Goal: Task Accomplishment & Management: Complete application form

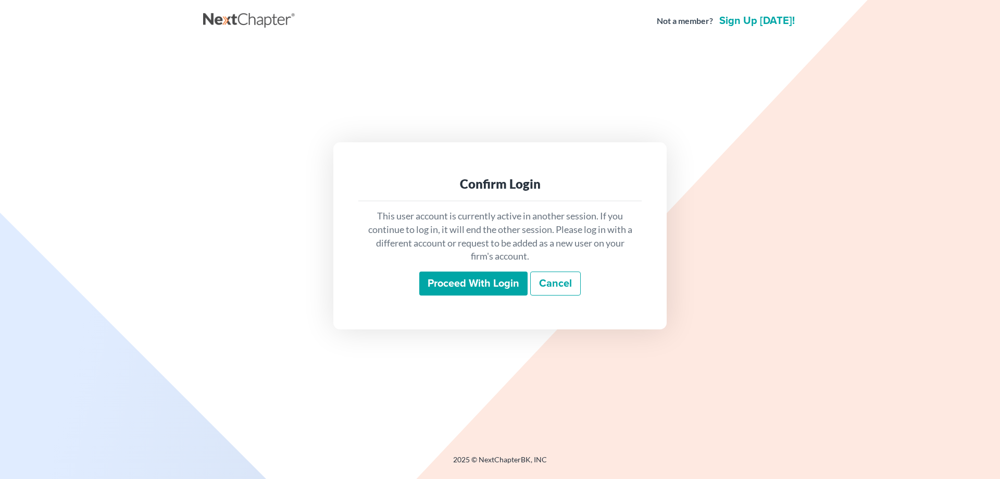
click at [441, 284] on input "Proceed with login" at bounding box center [473, 283] width 108 height 24
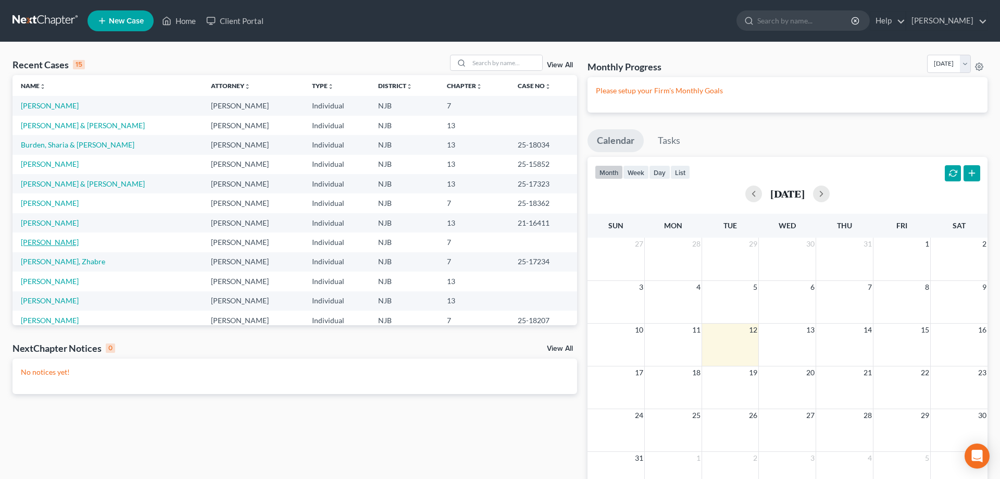
click at [67, 242] on link "Facchine, Kristen" at bounding box center [50, 242] width 58 height 9
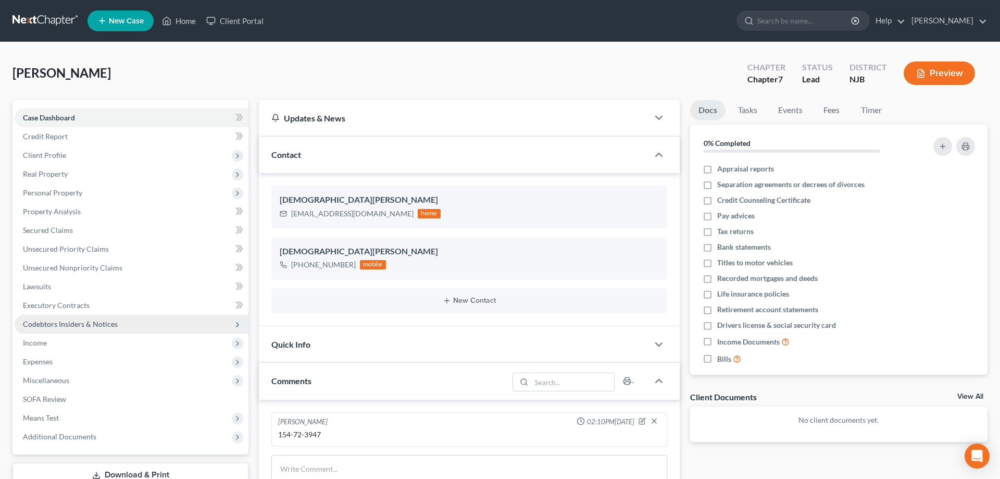
scroll to position [106, 0]
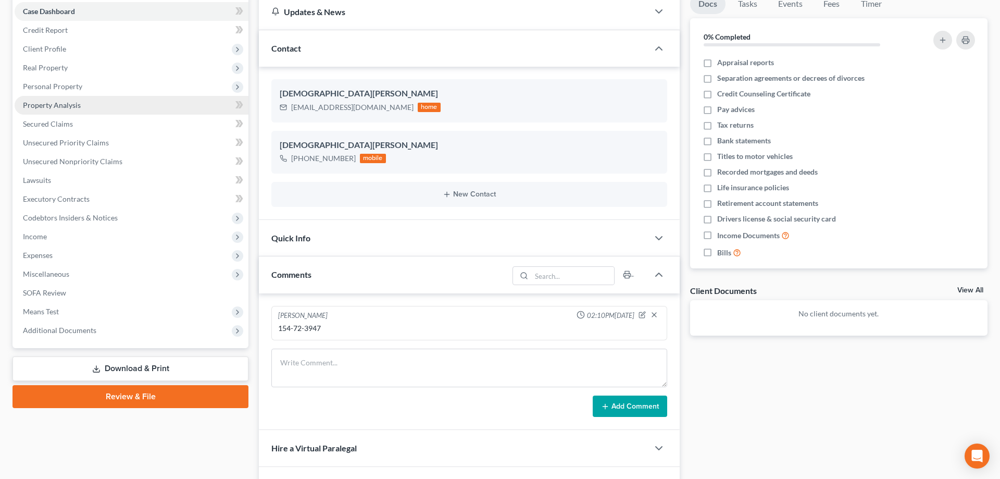
click at [59, 104] on span "Property Analysis" at bounding box center [52, 105] width 58 height 9
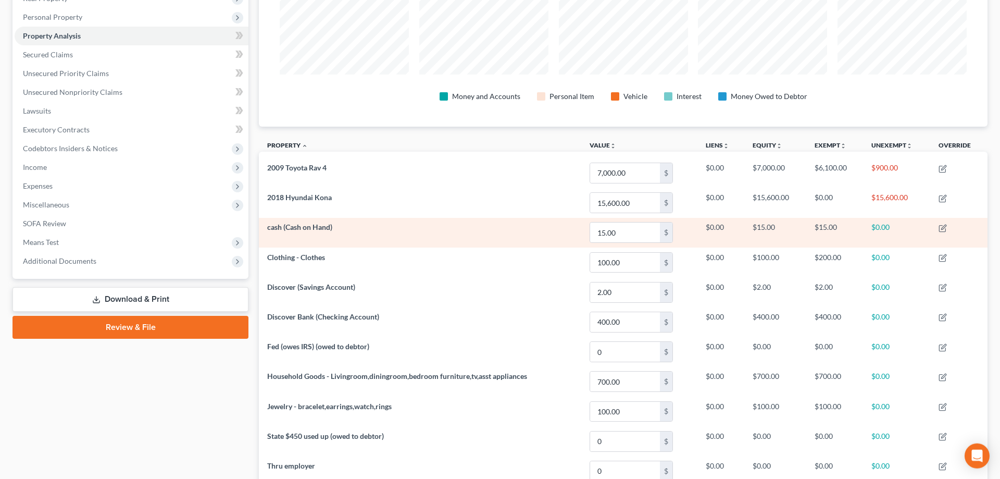
scroll to position [180, 0]
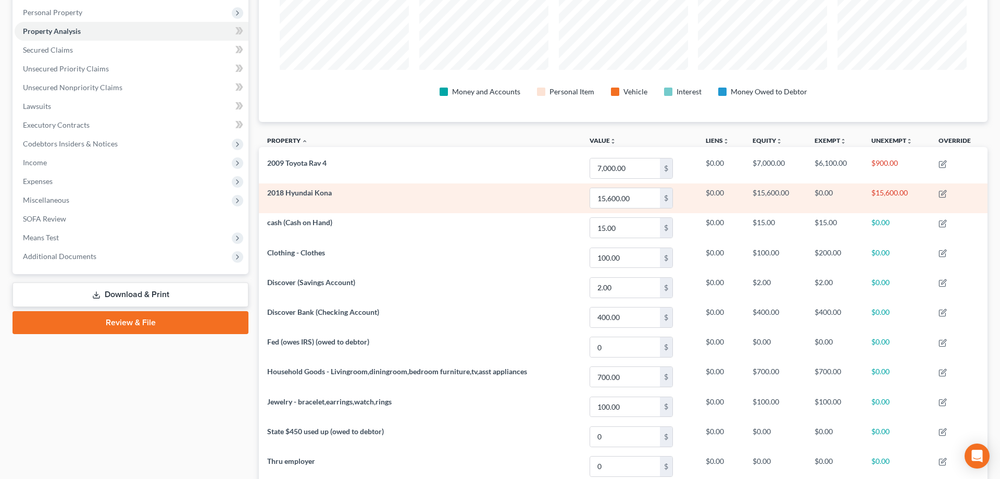
click at [297, 198] on td "2018 Hyundai Kona" at bounding box center [420, 198] width 322 height 30
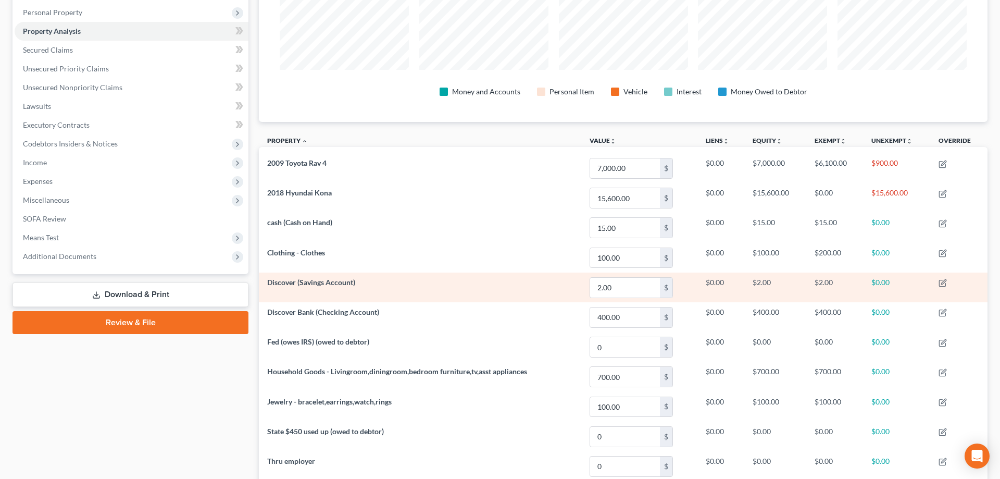
scroll to position [0, 0]
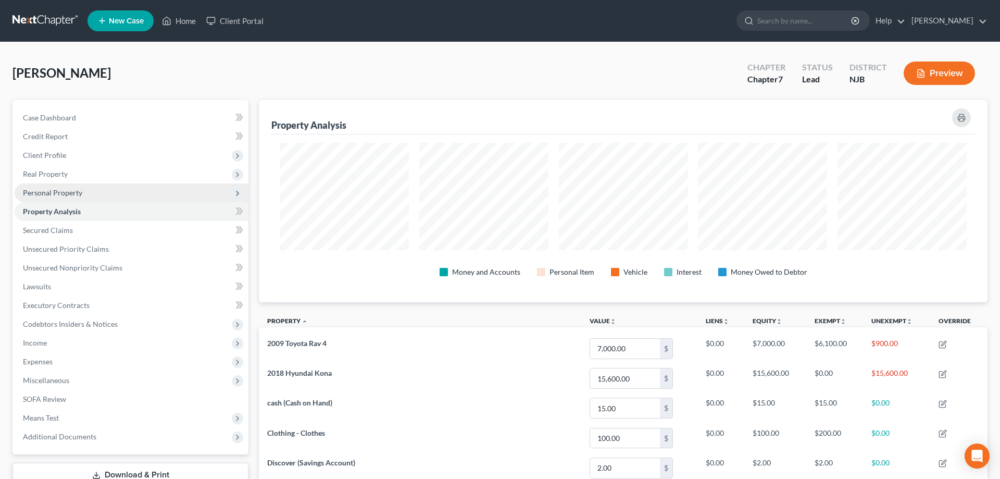
click at [66, 193] on span "Personal Property" at bounding box center [52, 192] width 59 height 9
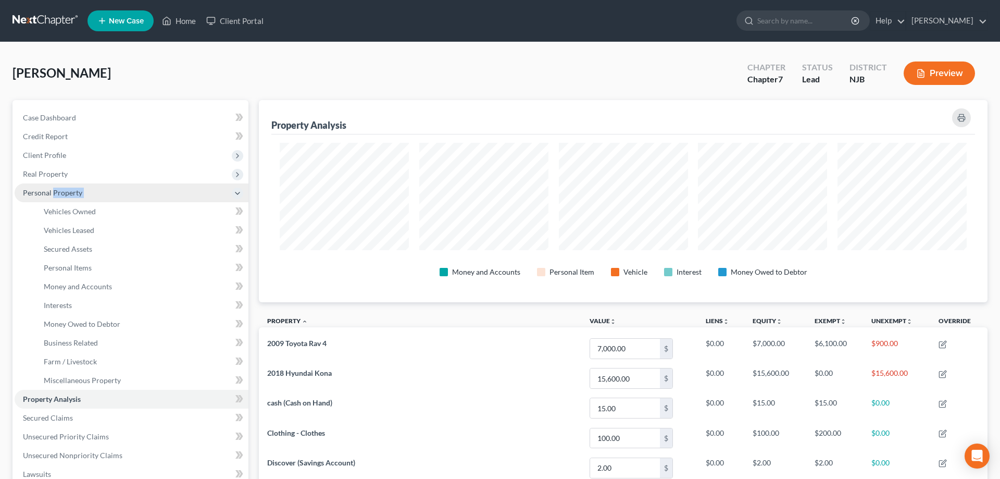
click at [66, 193] on span "Personal Property" at bounding box center [52, 192] width 59 height 9
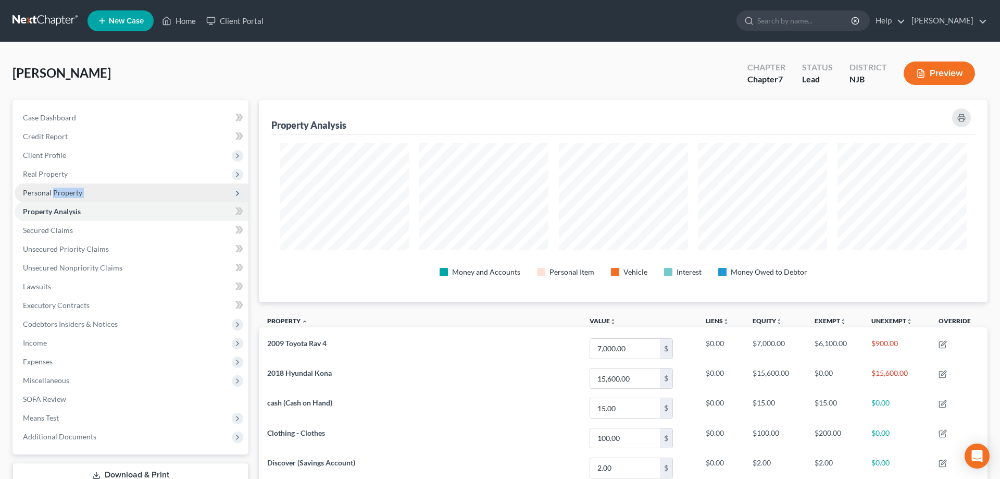
click at [66, 193] on span "Personal Property" at bounding box center [52, 192] width 59 height 9
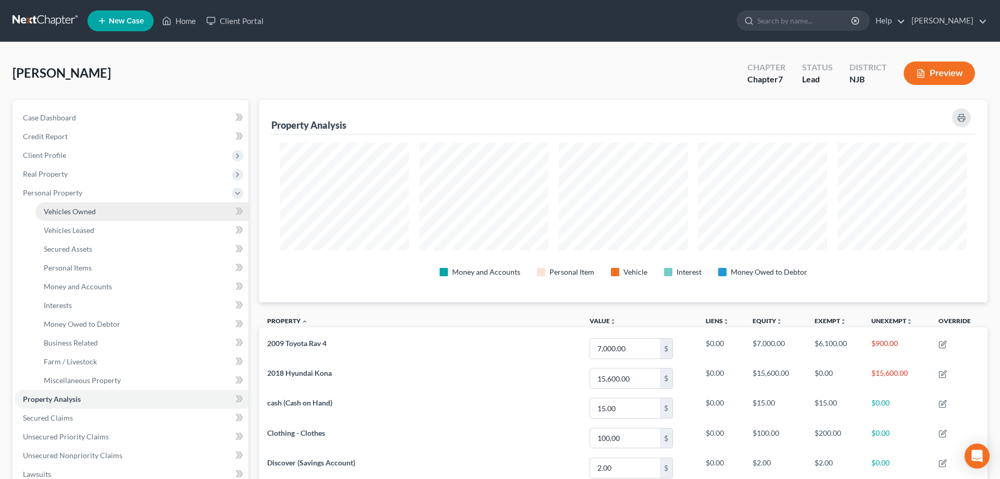
click at [69, 209] on span "Vehicles Owned" at bounding box center [70, 211] width 52 height 9
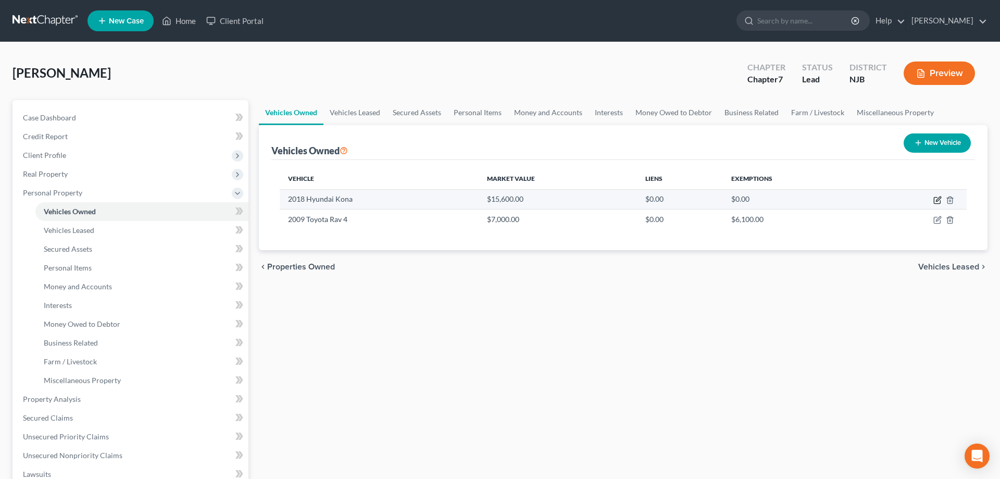
click at [935, 201] on icon "button" at bounding box center [937, 200] width 8 height 8
select select "0"
select select "8"
select select "2"
select select "0"
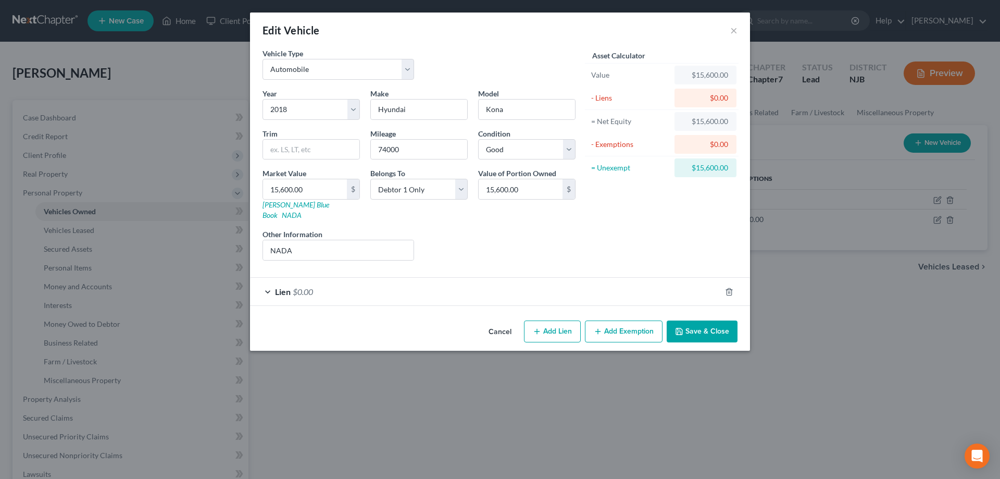
click at [301, 286] on span "$0.00" at bounding box center [303, 291] width 20 height 10
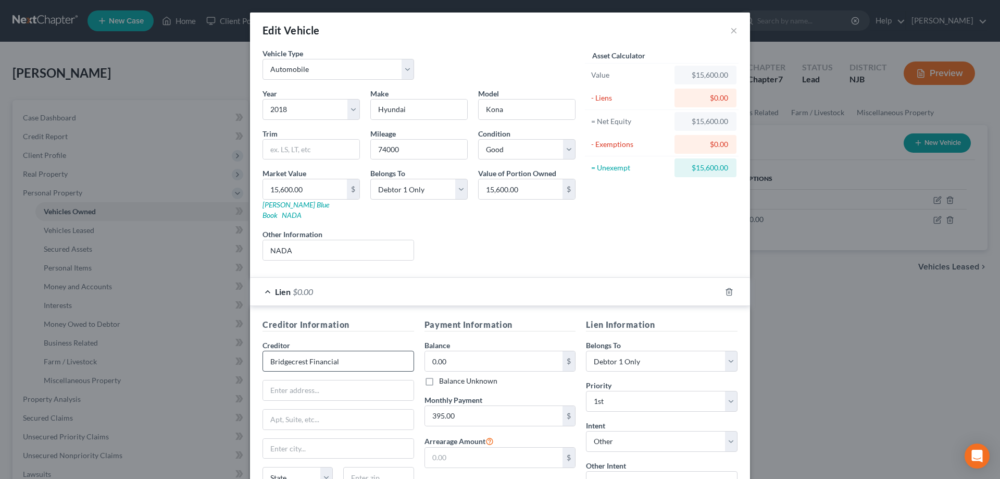
scroll to position [91, 0]
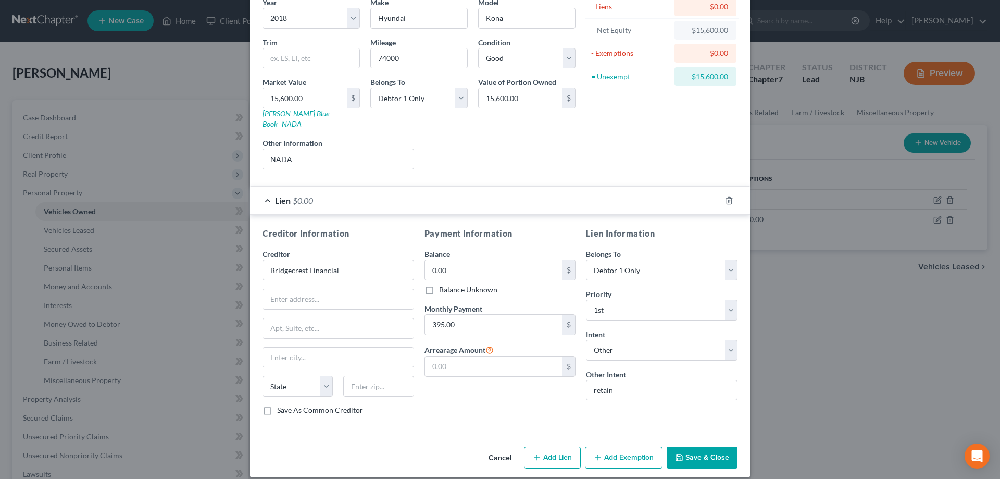
click at [689, 448] on button "Save & Close" at bounding box center [702, 457] width 71 height 22
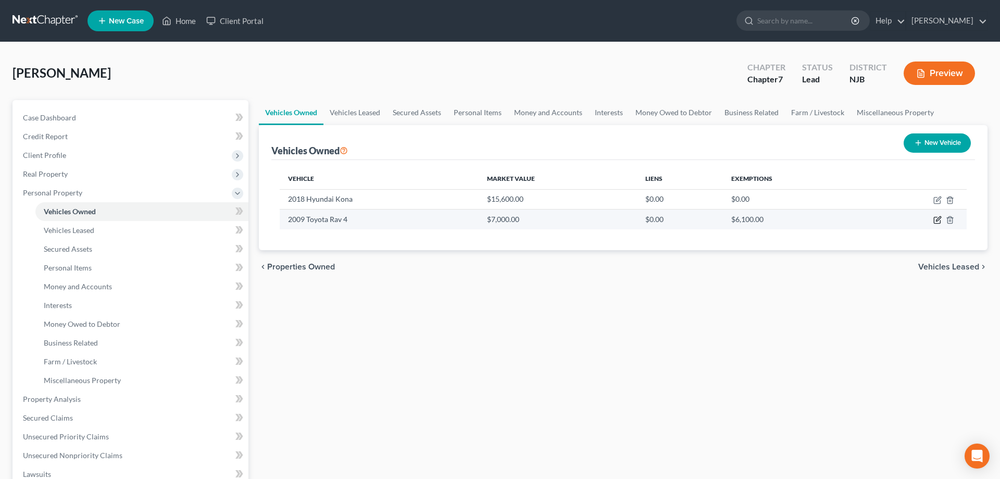
click at [938, 219] on icon "button" at bounding box center [938, 219] width 5 height 5
select select "0"
select select "17"
select select "3"
select select "0"
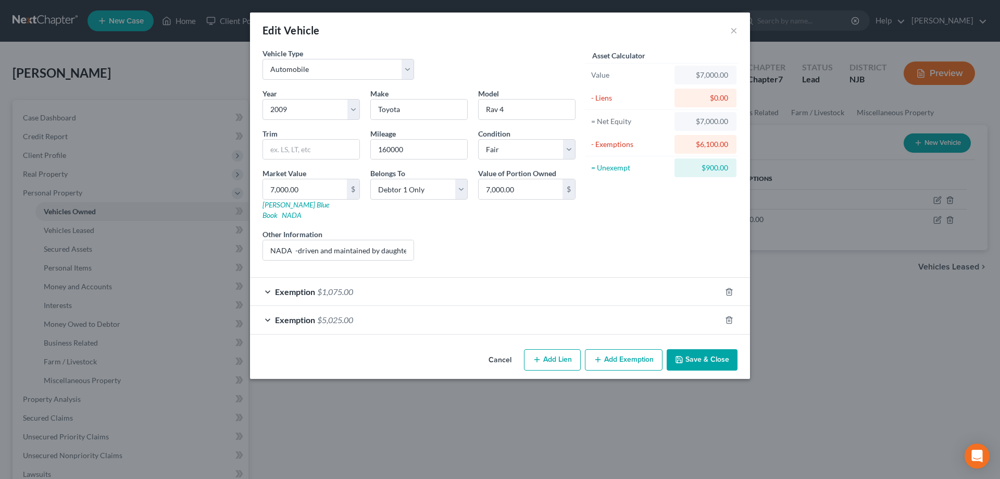
click at [700, 351] on button "Save & Close" at bounding box center [702, 360] width 71 height 22
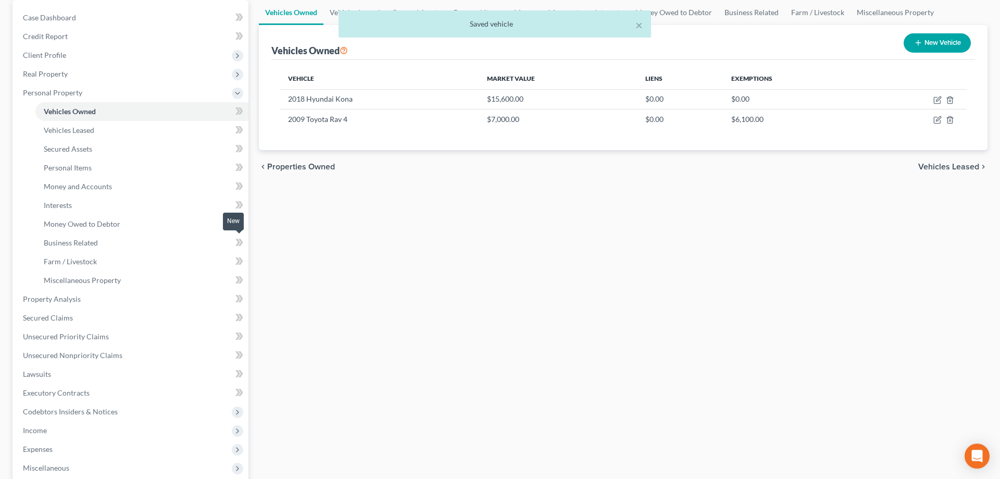
scroll to position [159, 0]
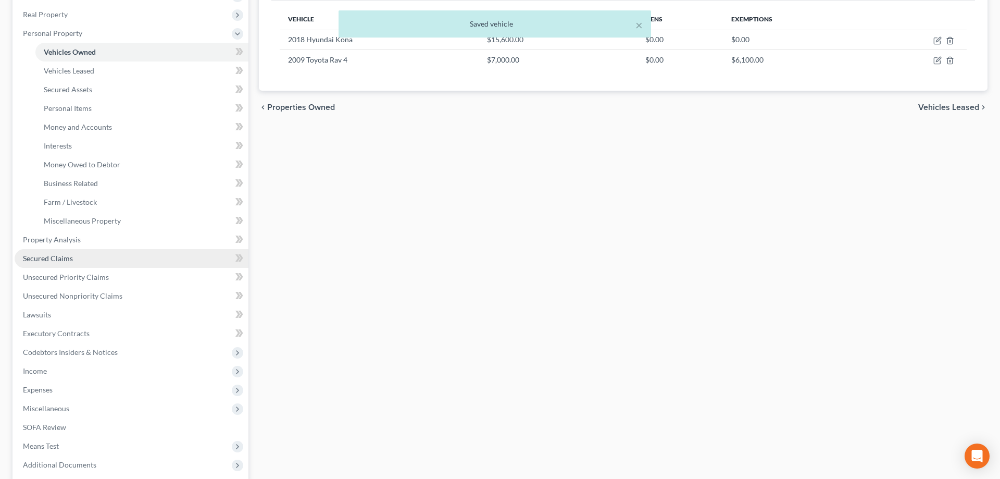
click at [60, 258] on span "Secured Claims" at bounding box center [48, 258] width 50 height 9
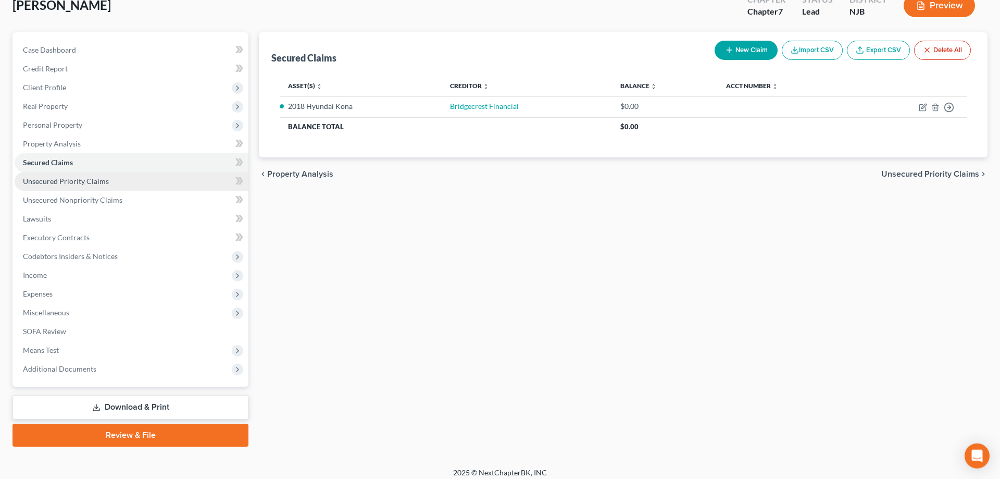
scroll to position [74, 0]
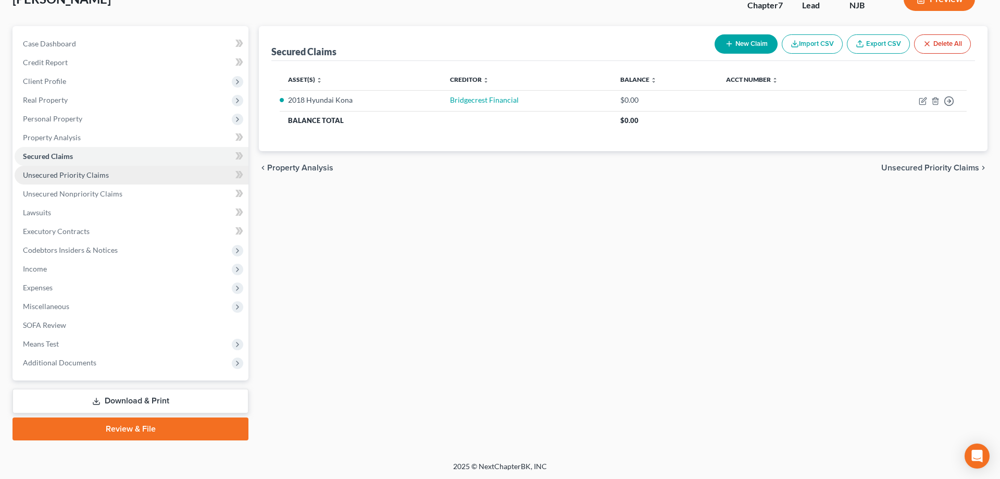
click at [69, 176] on span "Unsecured Priority Claims" at bounding box center [66, 174] width 86 height 9
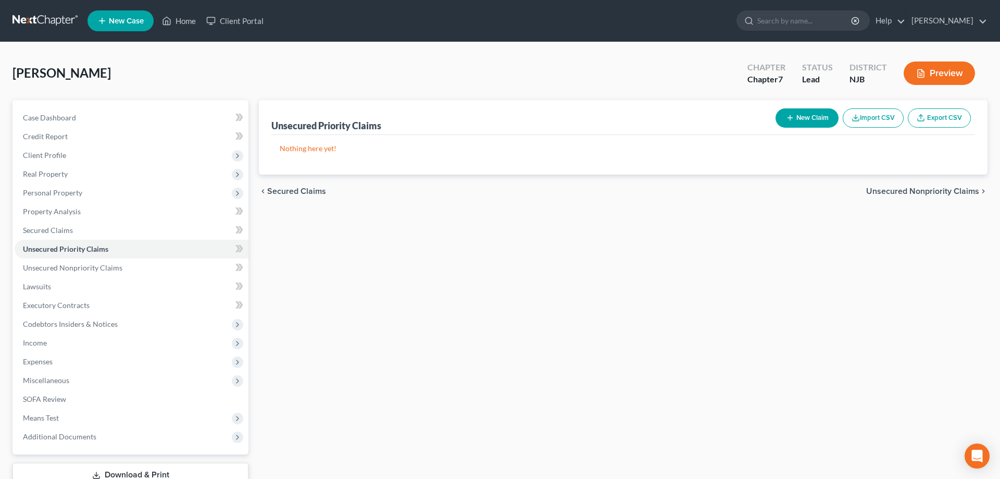
click at [786, 118] on icon "button" at bounding box center [790, 118] width 8 height 8
select select "0"
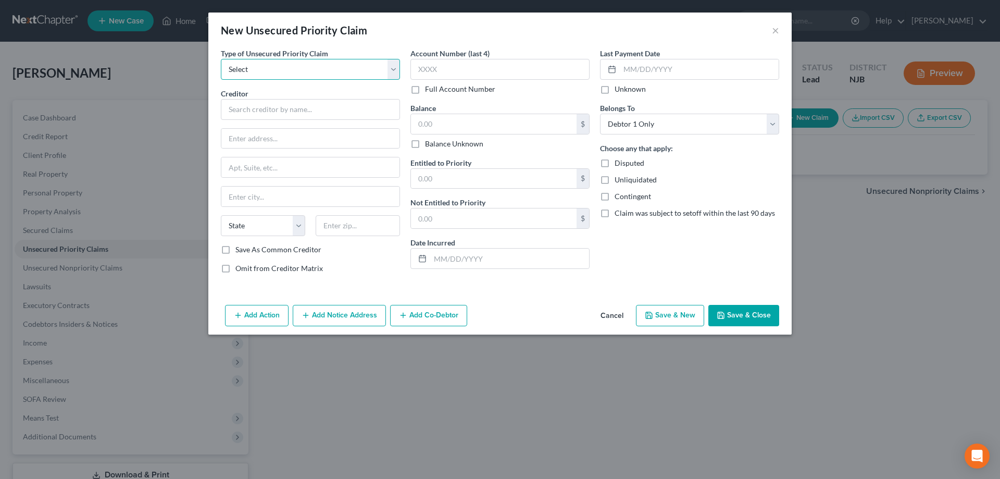
click at [221, 59] on select "Select Taxes & Other Government Units Domestic Support Obligations Extensions o…" at bounding box center [310, 69] width 179 height 21
select select "0"
click option "Taxes & Other Government Units" at bounding box center [0, 0] width 0 height 0
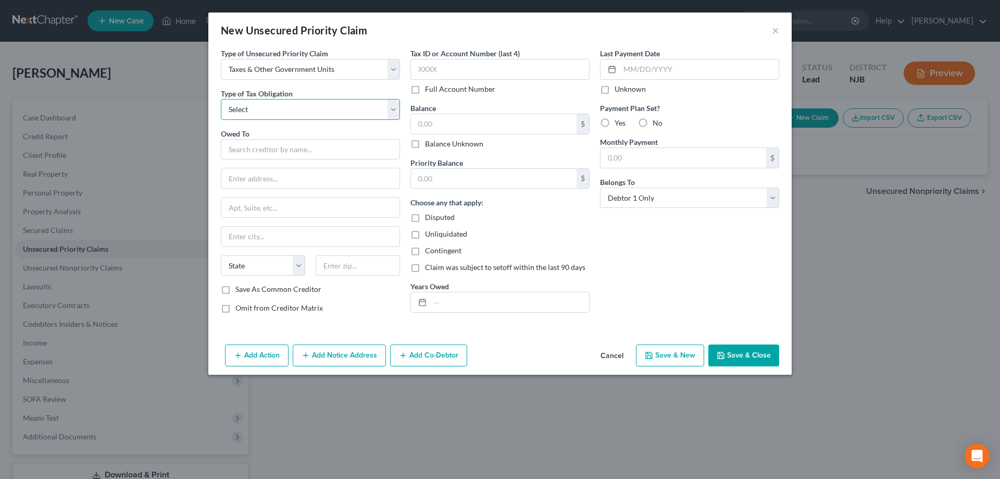
click at [221, 99] on select "Select Federal City State Franchise Tax Board Other" at bounding box center [310, 109] width 179 height 21
select select "0"
click option "Federal" at bounding box center [0, 0] width 0 height 0
click at [252, 145] on input "text" at bounding box center [310, 149] width 179 height 21
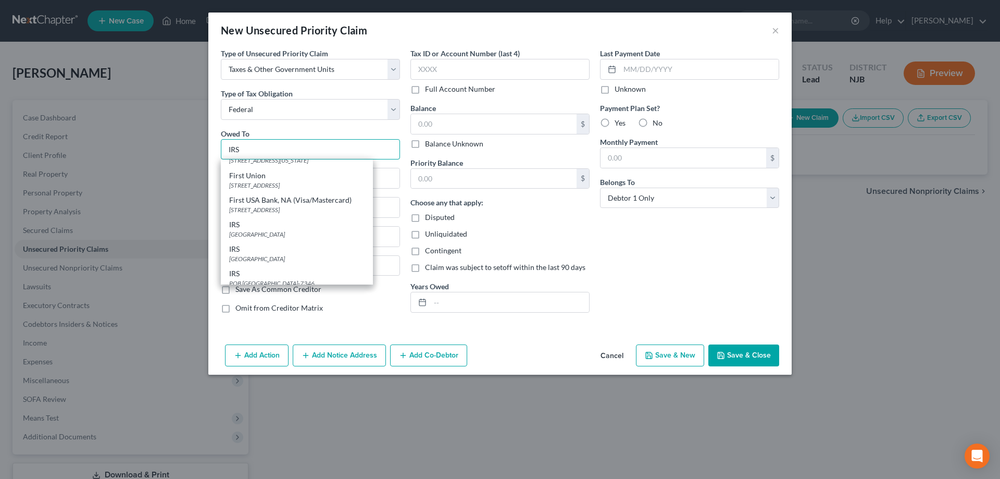
scroll to position [310, 0]
type input "IRS"
click at [257, 179] on div "P O Box 7346, Philadelphia, PA 19101" at bounding box center [296, 179] width 135 height 9
type input "P O Box 7346"
type input "Philadelphia"
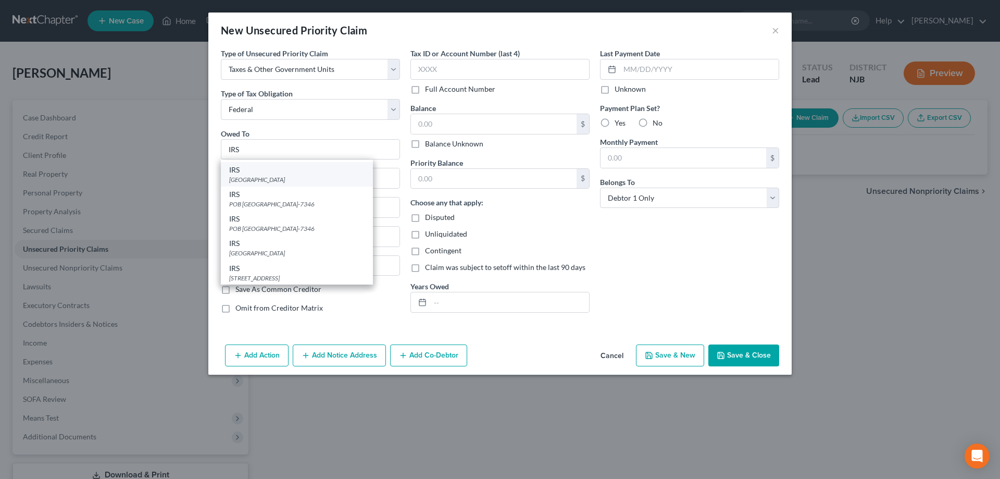
select select "39"
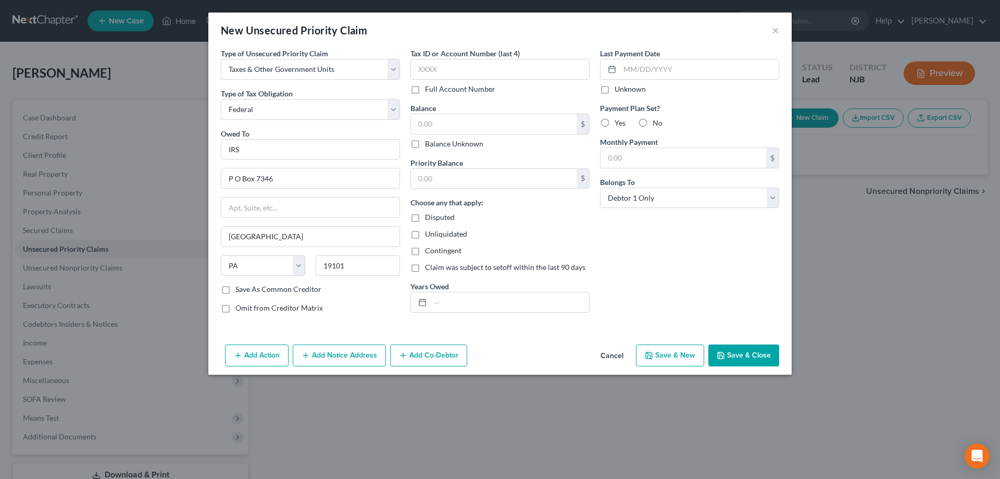
scroll to position [0, 0]
click at [365, 263] on input "19101" at bounding box center [358, 265] width 84 height 21
type input "19101-7346"
click at [454, 120] on input "text" at bounding box center [494, 124] width 166 height 20
type input "1,200"
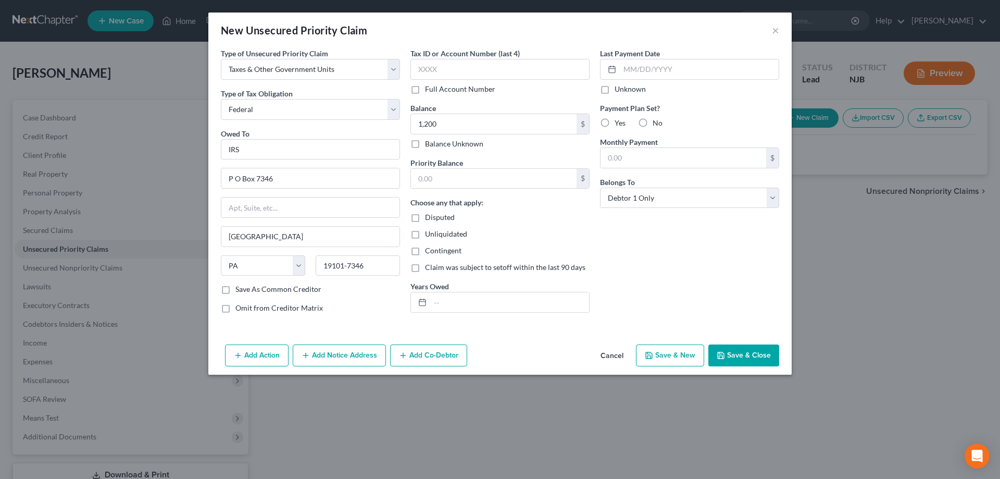
click at [738, 351] on button "Save & Close" at bounding box center [743, 355] width 71 height 22
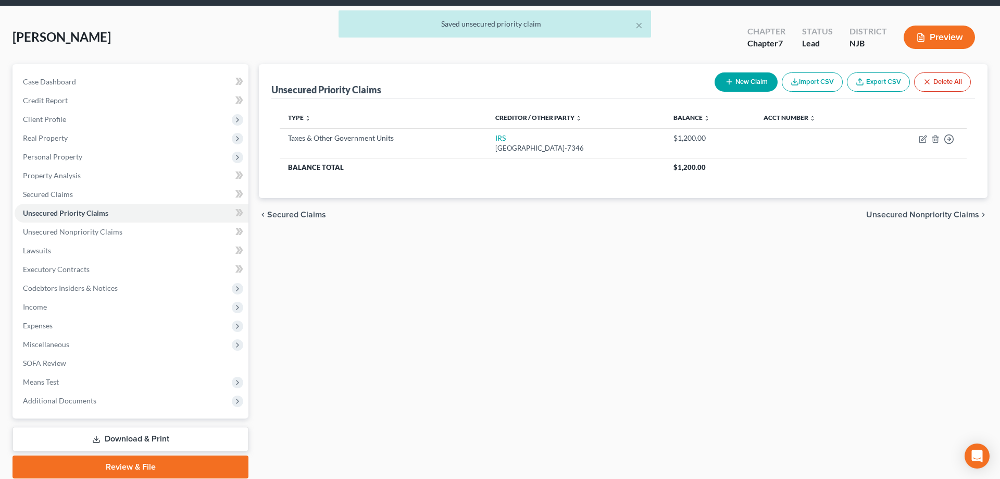
scroll to position [53, 0]
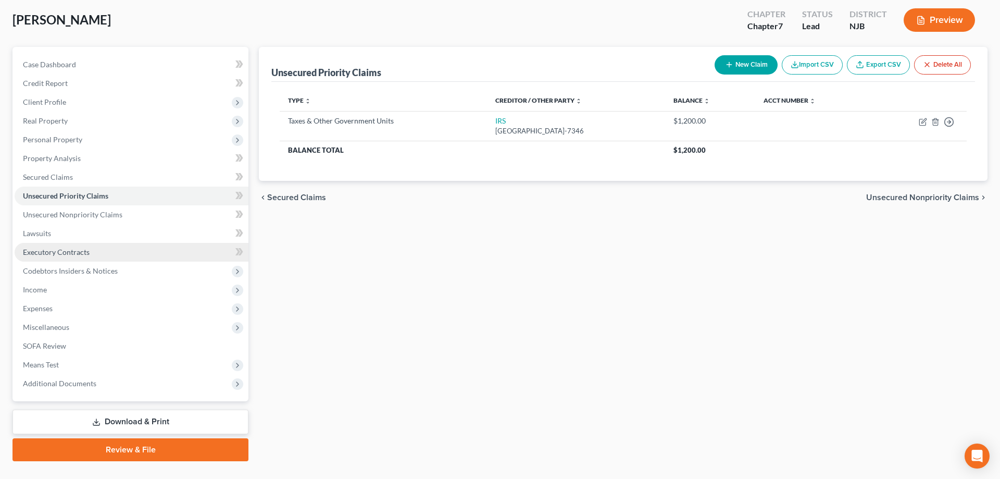
click at [73, 254] on span "Executory Contracts" at bounding box center [56, 251] width 67 height 9
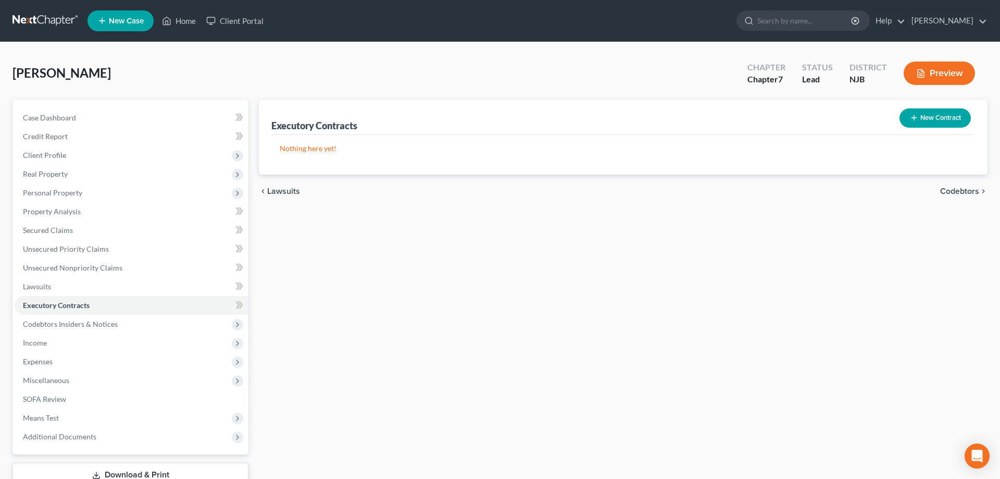
click at [950, 116] on button "New Contract" at bounding box center [935, 117] width 71 height 19
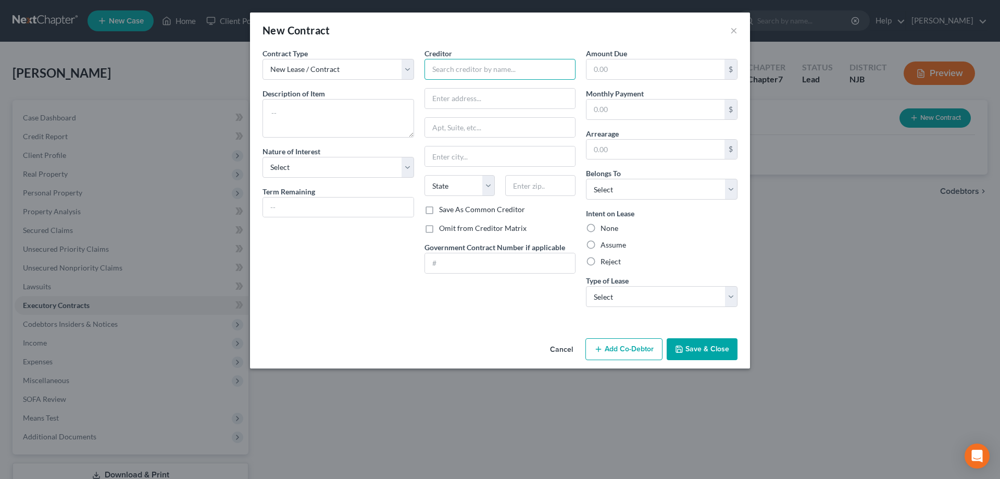
click at [439, 70] on input "text" at bounding box center [501, 69] width 152 height 21
type input "Cloud Lines"
